Goal: Task Accomplishment & Management: Manage account settings

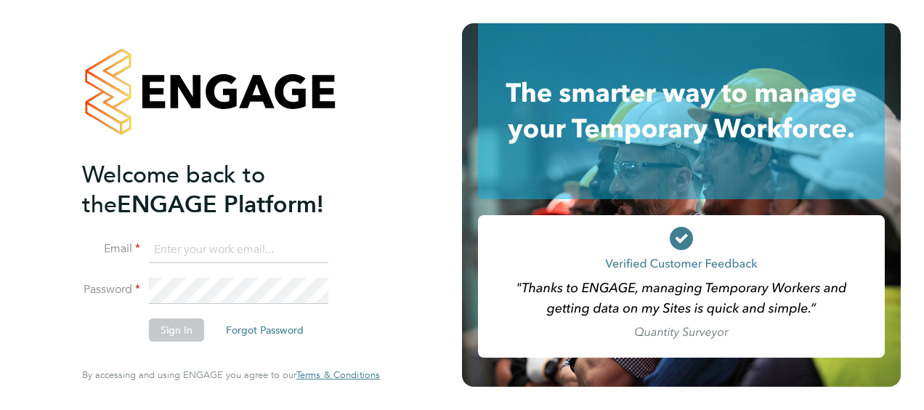
type input "paul.okeeffe@vistry.co.uk"
click at [167, 335] on button "Sign In" at bounding box center [176, 329] width 55 height 23
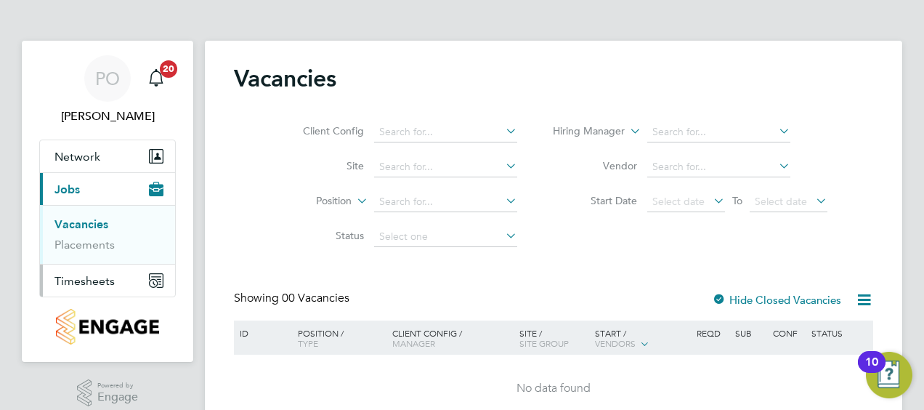
click at [84, 283] on span "Timesheets" at bounding box center [84, 281] width 60 height 14
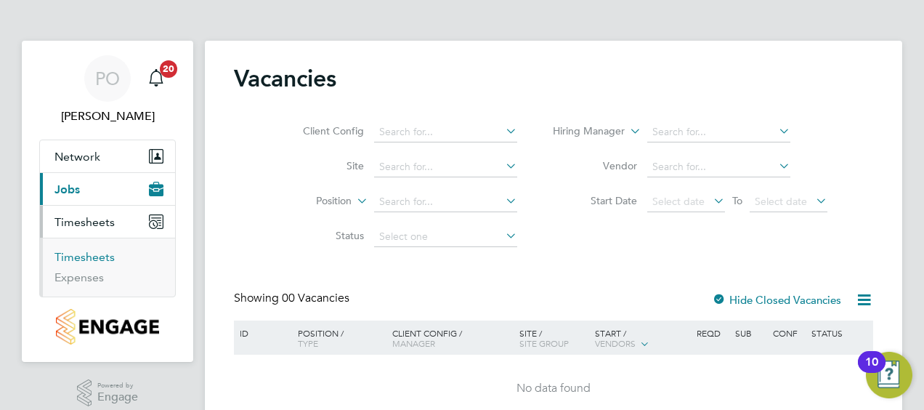
click at [93, 256] on link "Timesheets" at bounding box center [84, 257] width 60 height 14
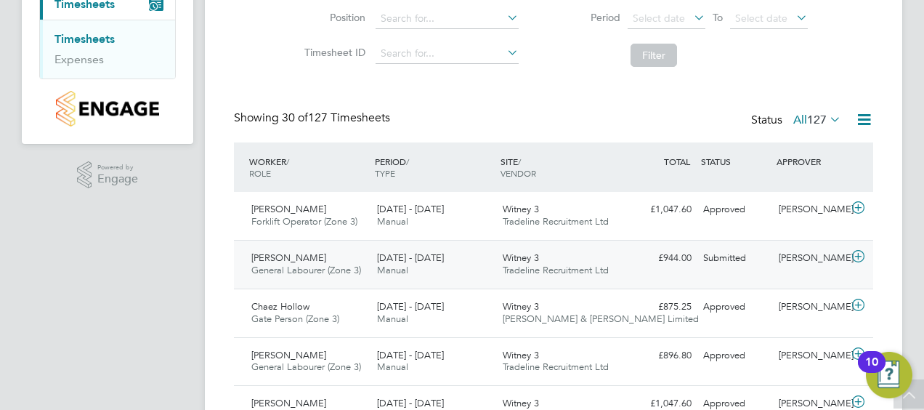
click at [302, 251] on span "[PERSON_NAME]" at bounding box center [288, 257] width 75 height 12
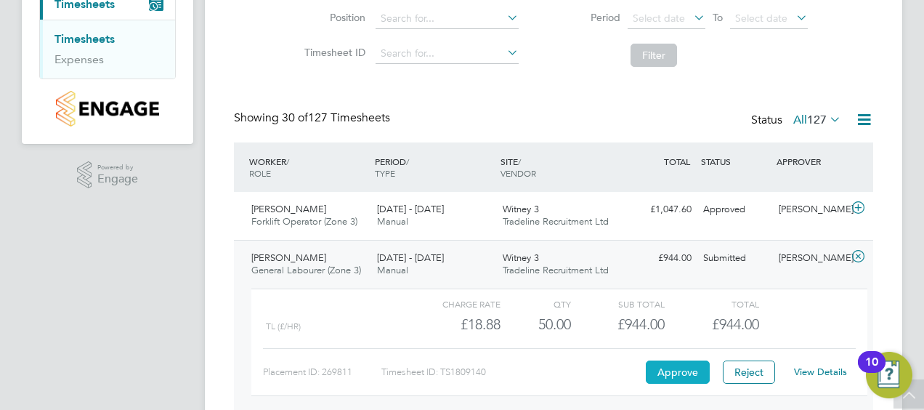
click at [669, 366] on button "Approve" at bounding box center [678, 371] width 64 height 23
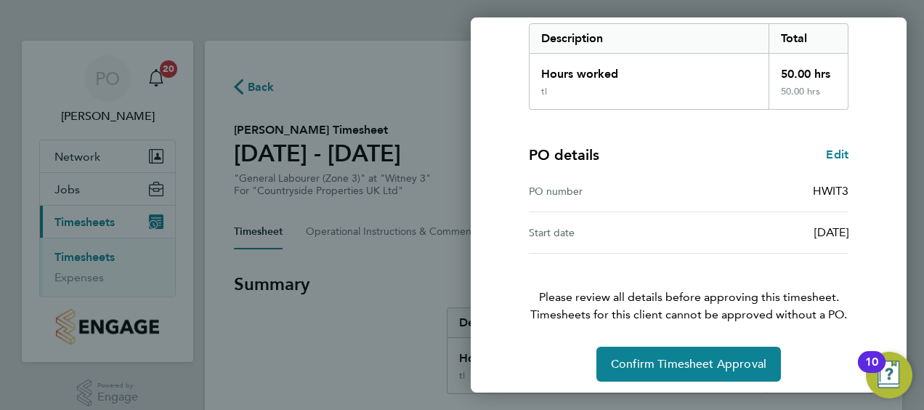
scroll to position [243, 0]
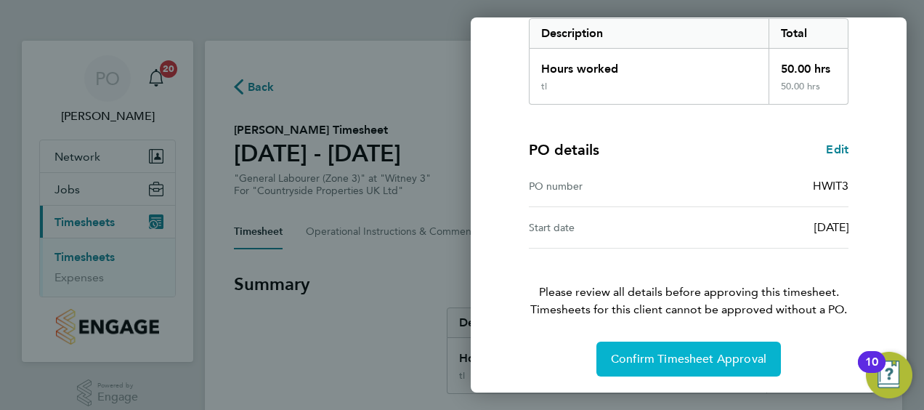
click at [695, 358] on span "Confirm Timesheet Approval" at bounding box center [688, 358] width 155 height 15
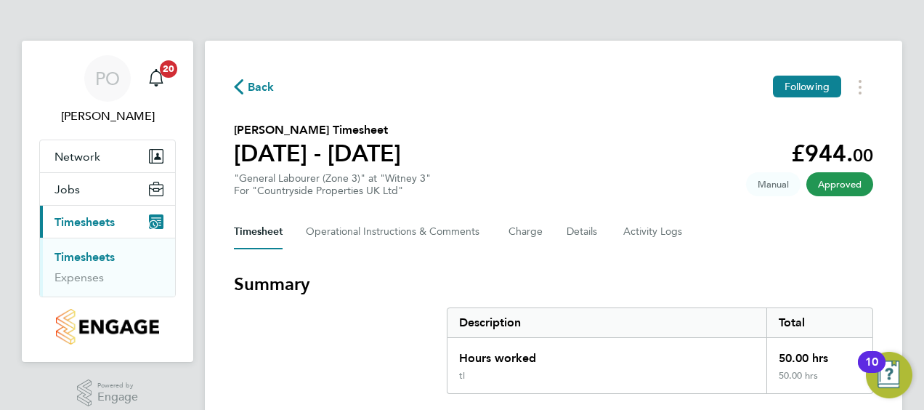
click at [261, 89] on span "Back" at bounding box center [261, 86] width 27 height 17
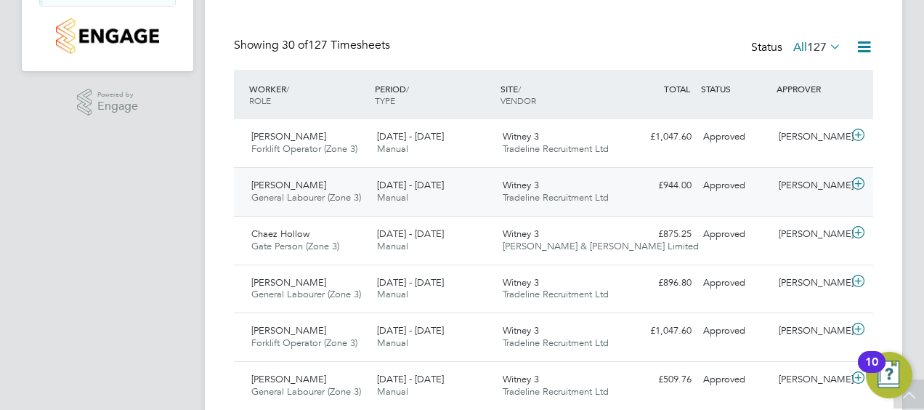
click at [326, 189] on span "[PERSON_NAME]" at bounding box center [288, 185] width 75 height 12
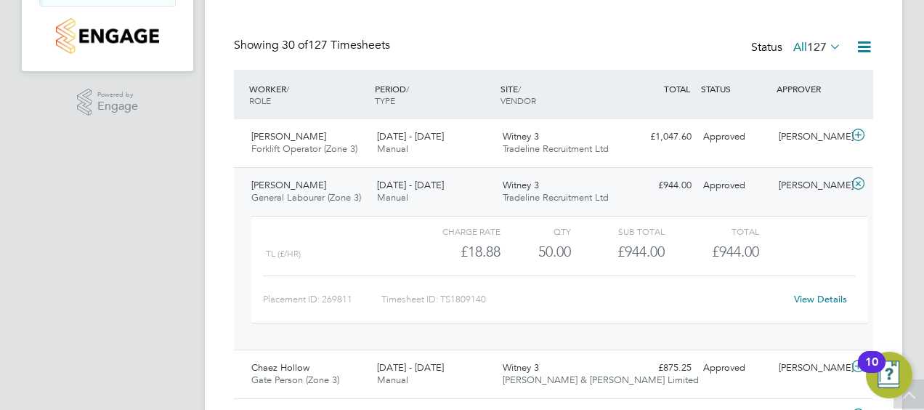
click at [815, 299] on link "View Details" at bounding box center [820, 299] width 53 height 12
